Goal: Transaction & Acquisition: Obtain resource

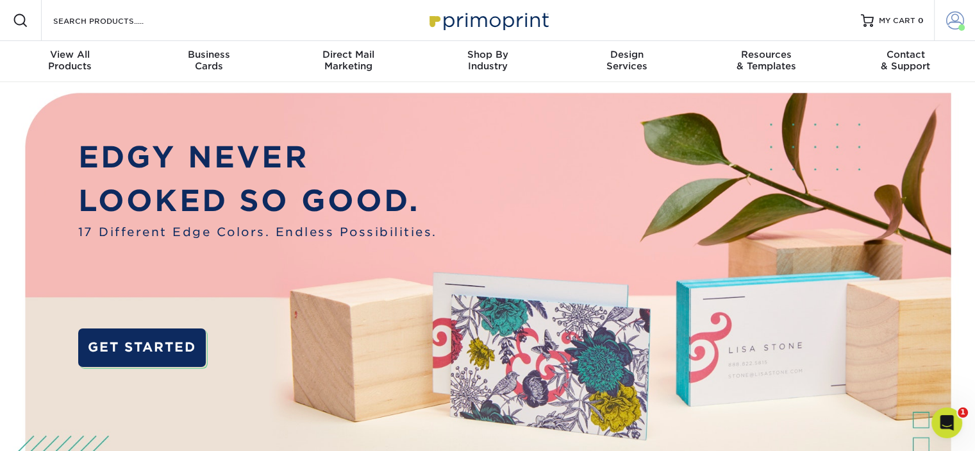
click at [958, 17] on span at bounding box center [955, 21] width 18 height 18
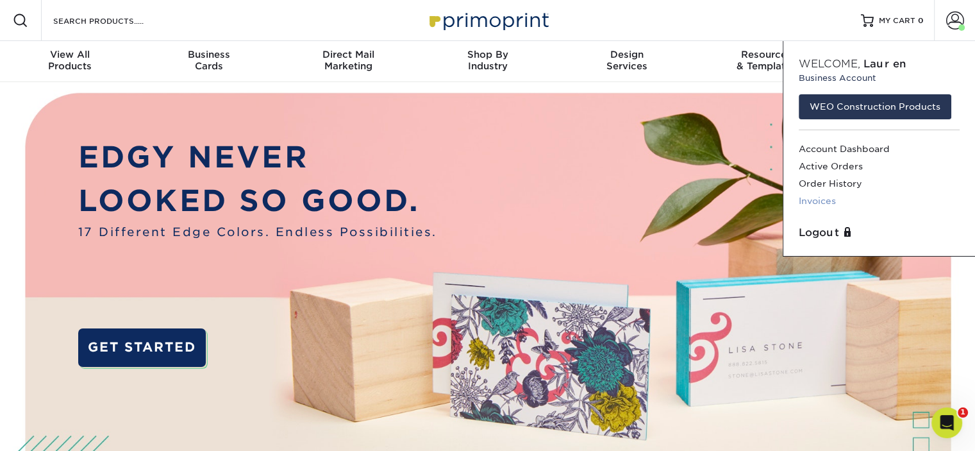
click at [823, 205] on link "Invoices" at bounding box center [879, 200] width 161 height 17
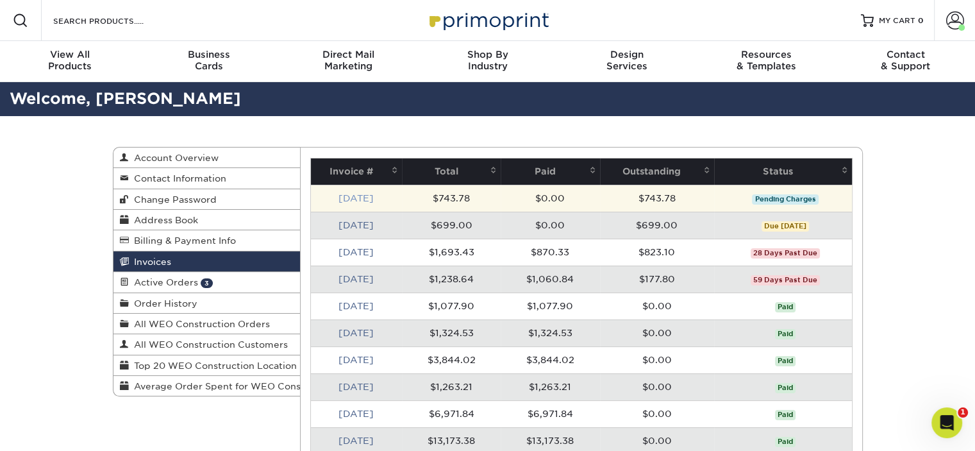
click at [369, 199] on link "[DATE]" at bounding box center [356, 198] width 35 height 10
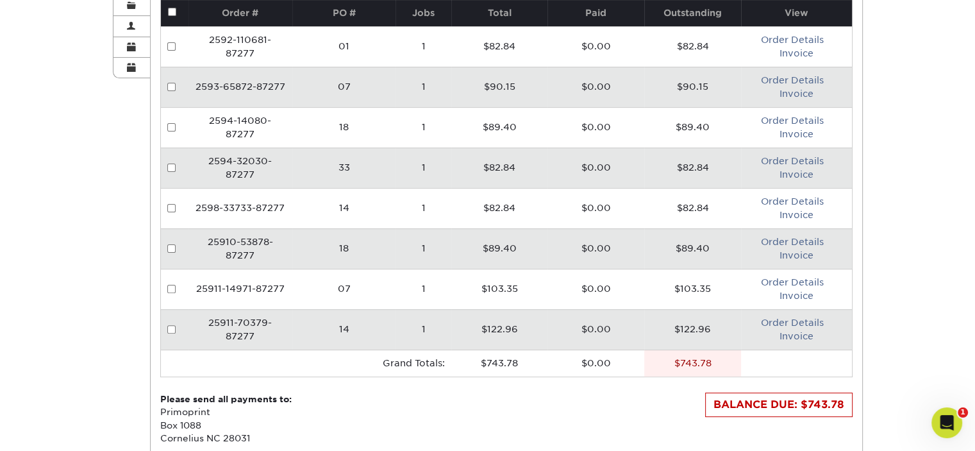
scroll to position [331, 0]
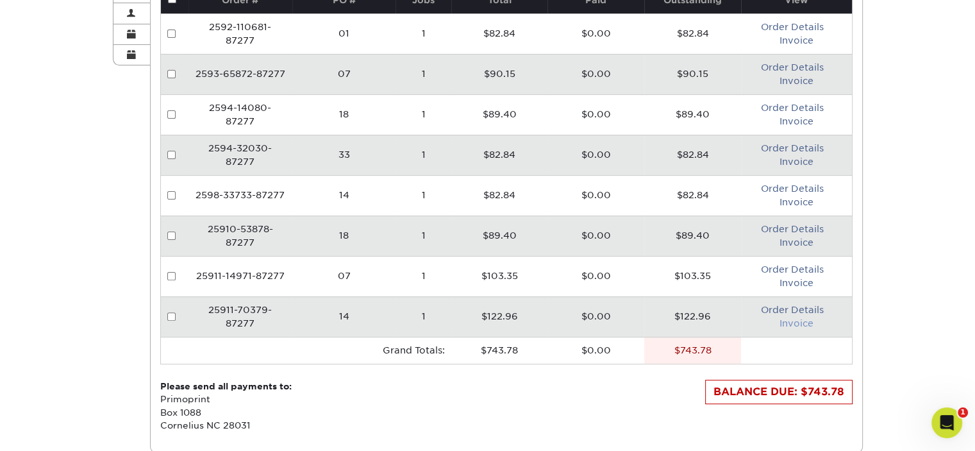
click at [800, 318] on link "Invoice" at bounding box center [797, 323] width 34 height 10
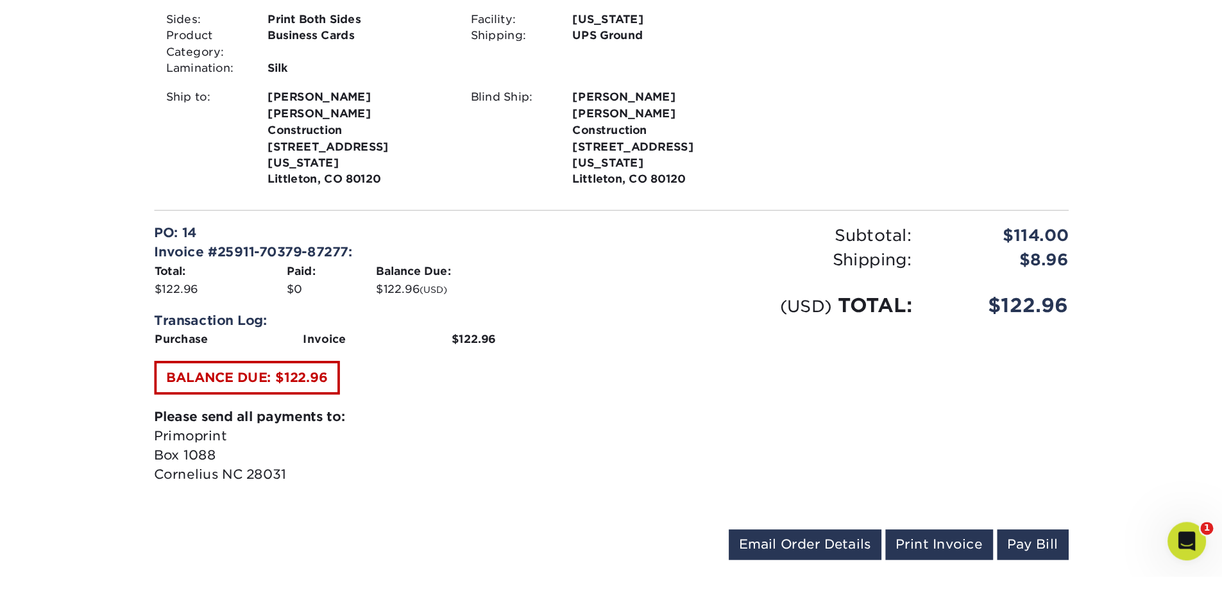
scroll to position [344, 0]
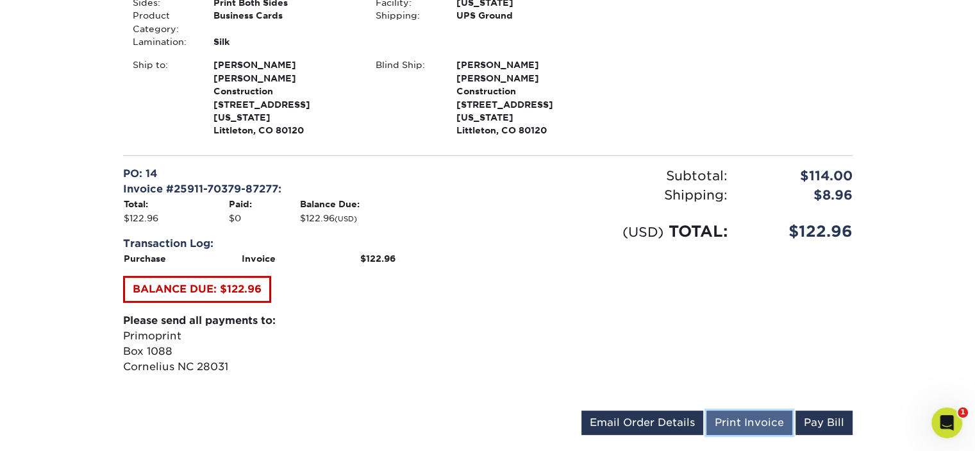
click at [743, 410] on link "Print Invoice" at bounding box center [750, 422] width 86 height 24
